Goal: Navigation & Orientation: Find specific page/section

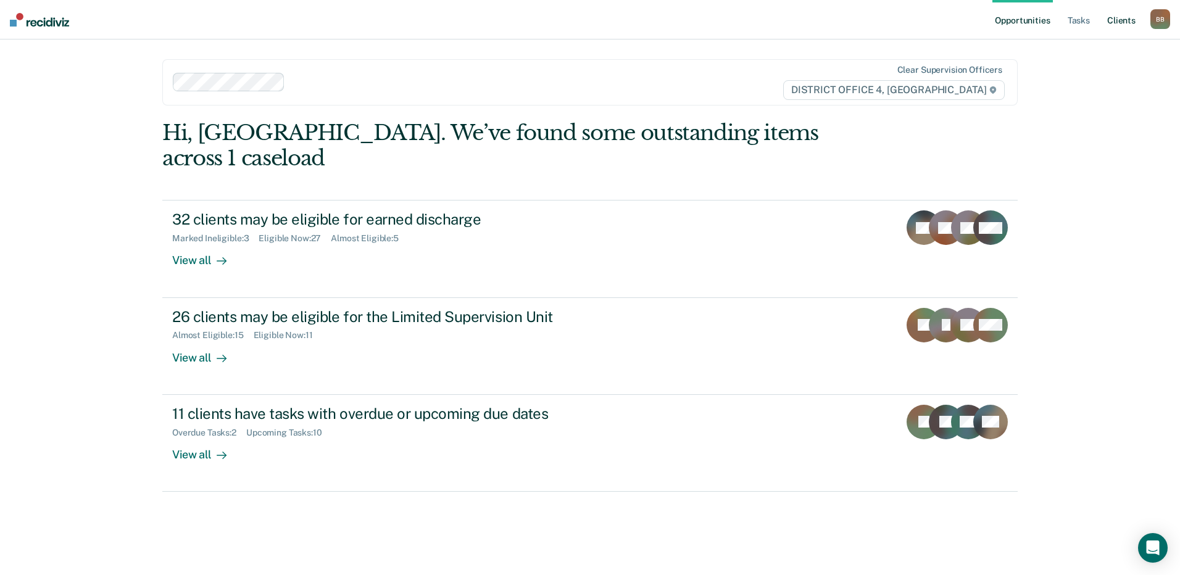
click at [1118, 18] on link "Client s" at bounding box center [1121, 20] width 33 height 40
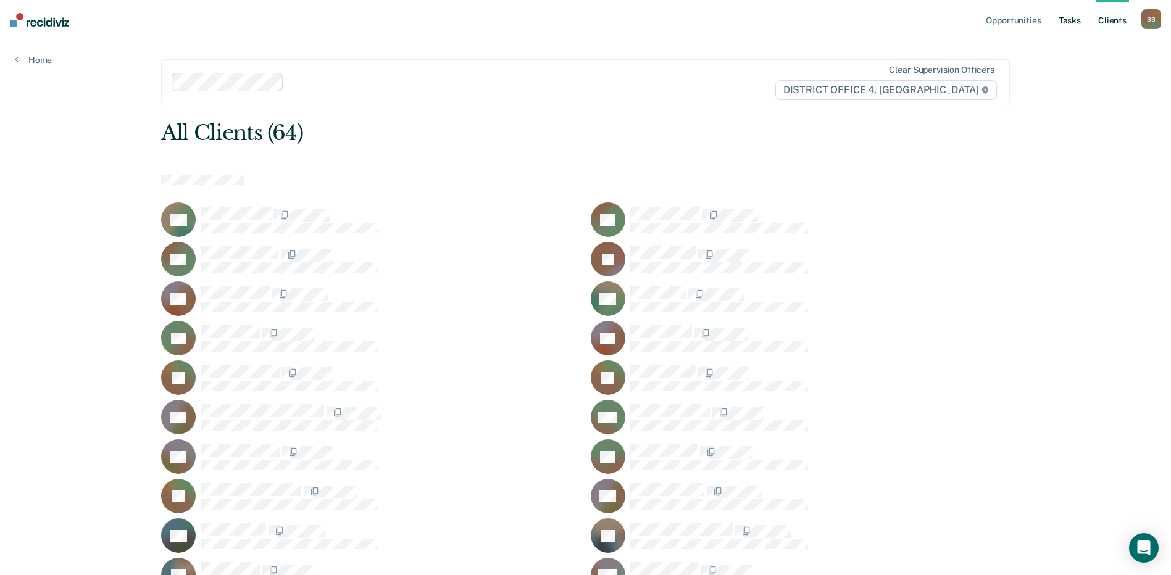
click at [1073, 17] on link "Tasks" at bounding box center [1069, 20] width 27 height 40
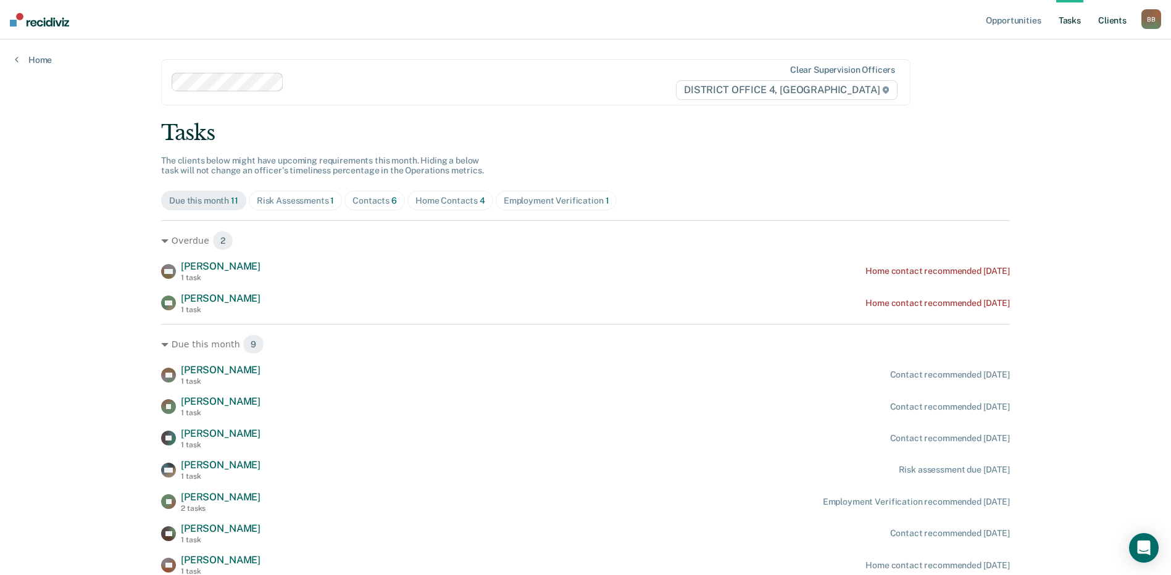
click at [1120, 18] on link "Client s" at bounding box center [1112, 20] width 33 height 40
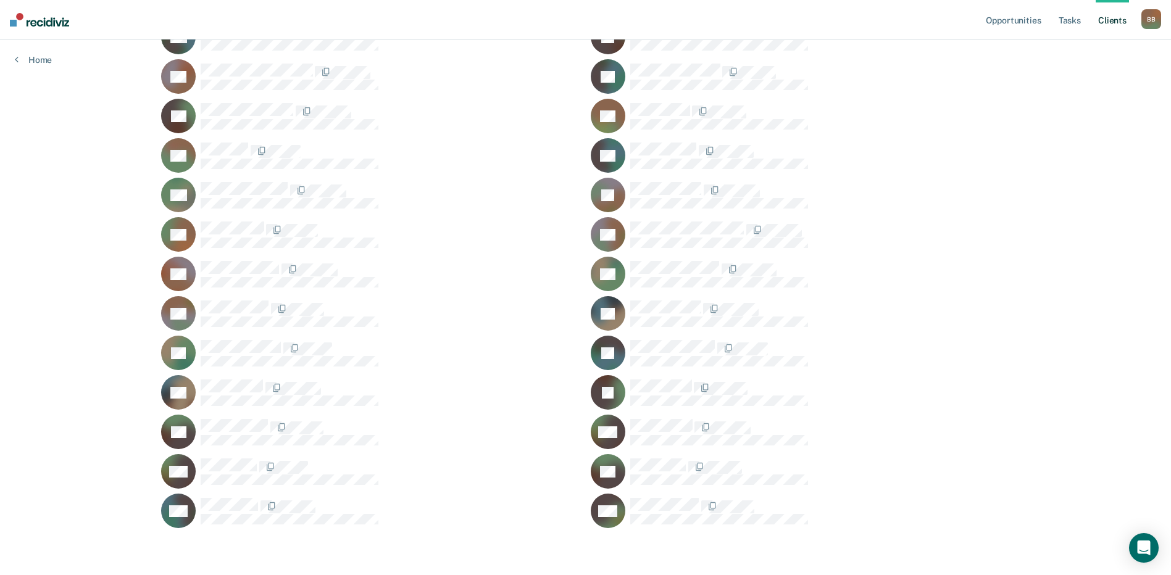
scroll to position [934, 0]
